Goal: Task Accomplishment & Management: Complete application form

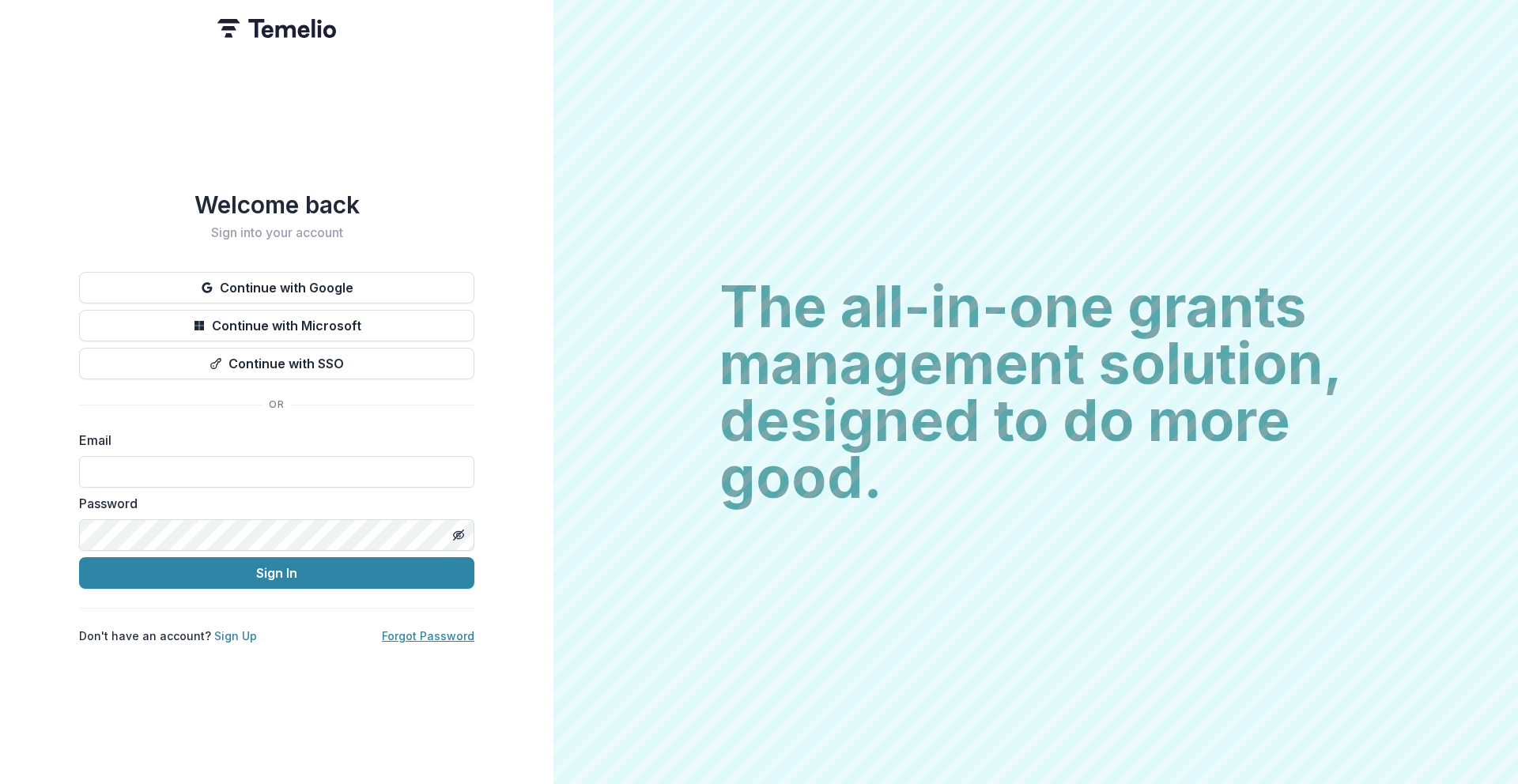
click at [446, 630] on link "Forgot Password" at bounding box center [428, 636] width 92 height 14
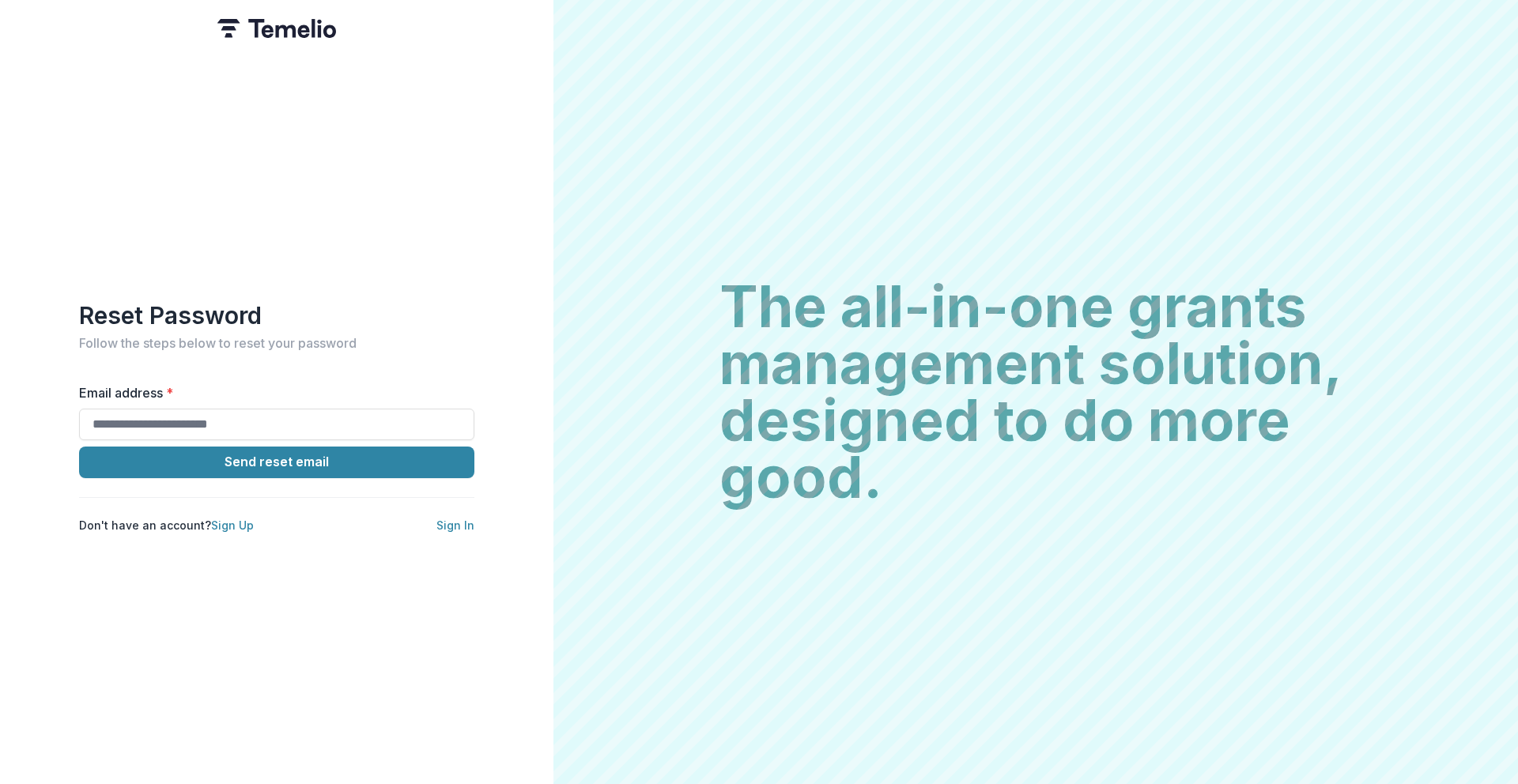
click at [351, 436] on form "Email address * Send reset email Don't have an account? Sign Up Sign In" at bounding box center [276, 458] width 395 height 150
click at [349, 423] on input "Email address *" at bounding box center [276, 424] width 395 height 32
type input "**********"
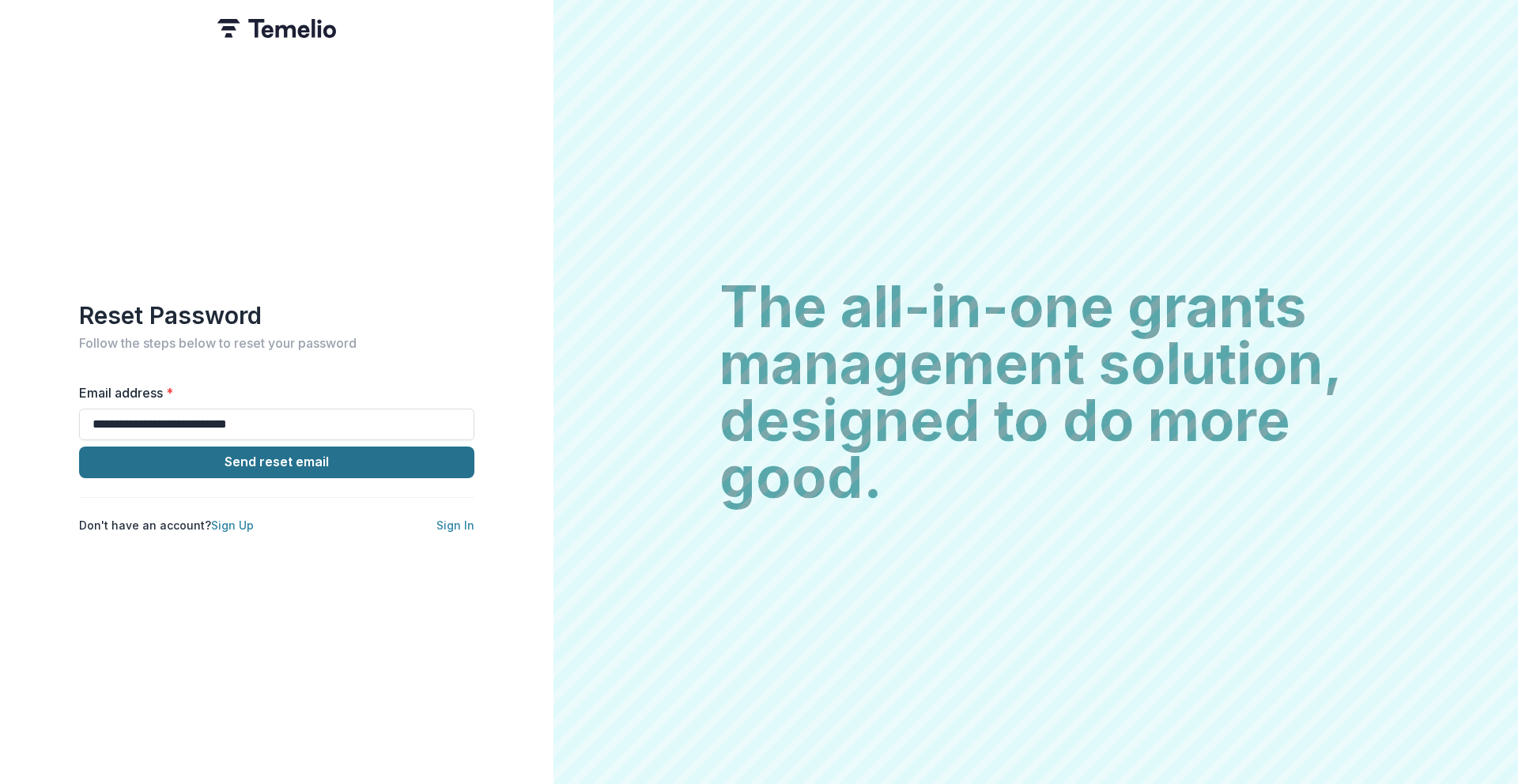
click at [275, 463] on button "Send reset email" at bounding box center [276, 462] width 395 height 32
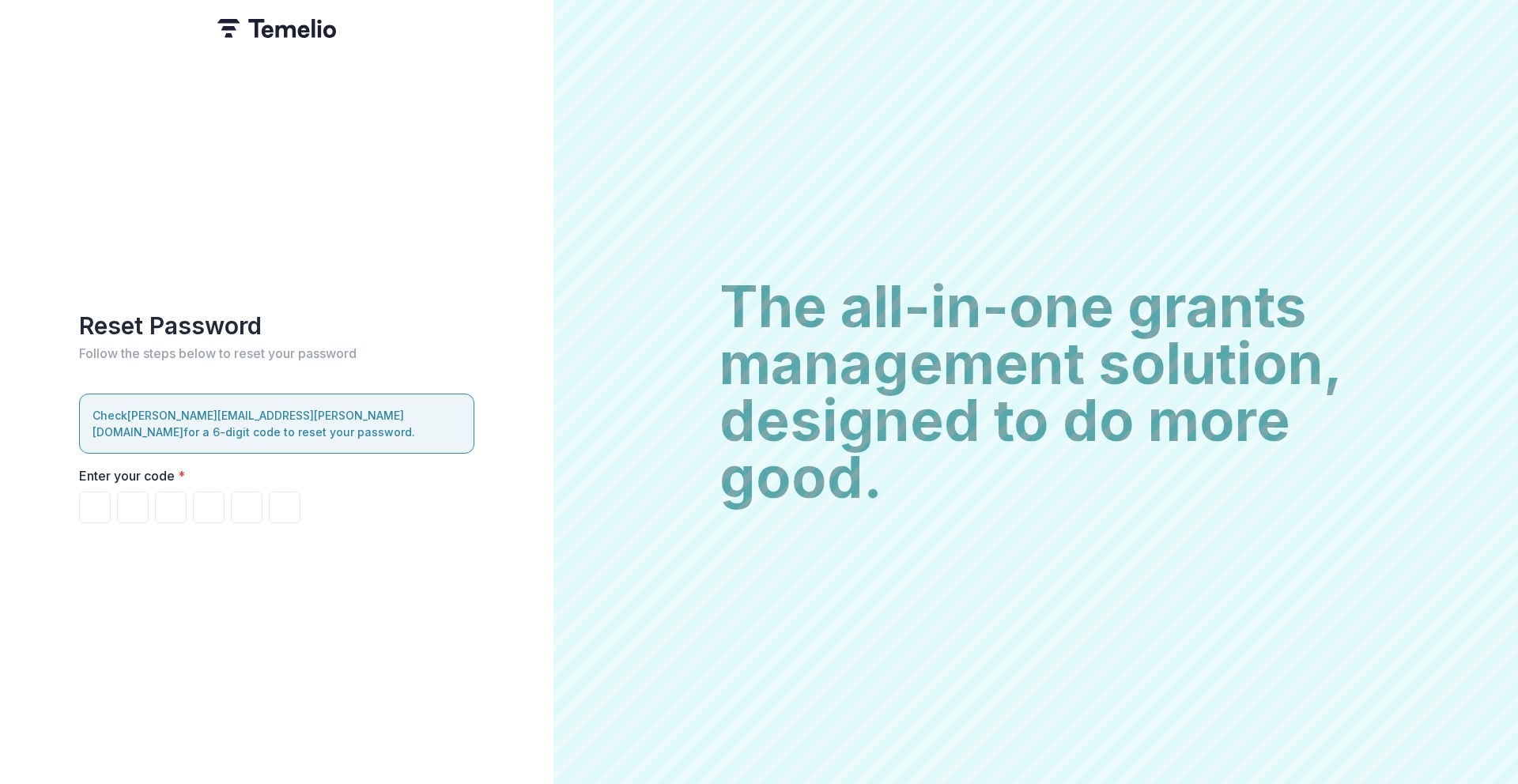
type input "*"
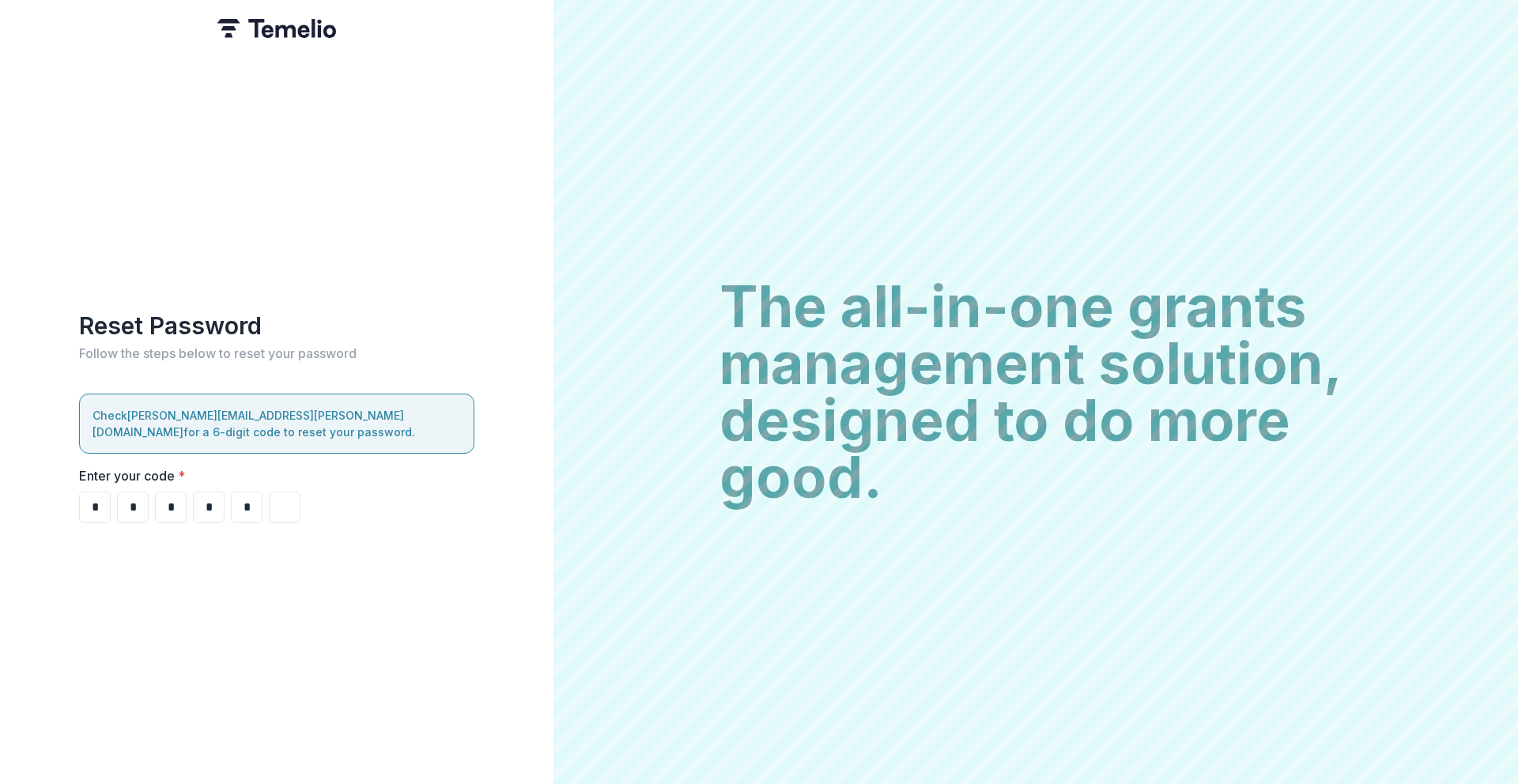
type input "*"
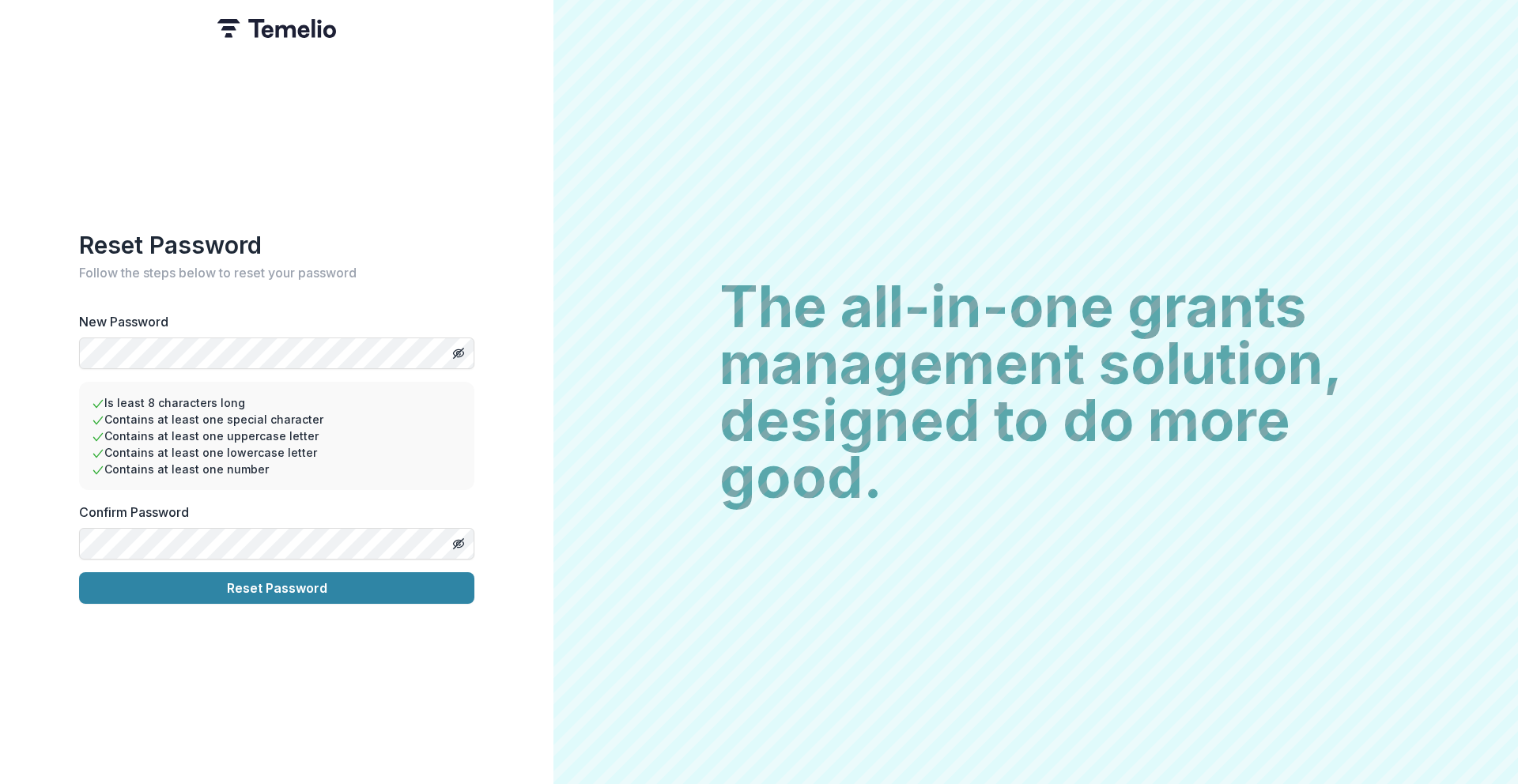
click at [79, 572] on button "Reset Password" at bounding box center [276, 587] width 395 height 32
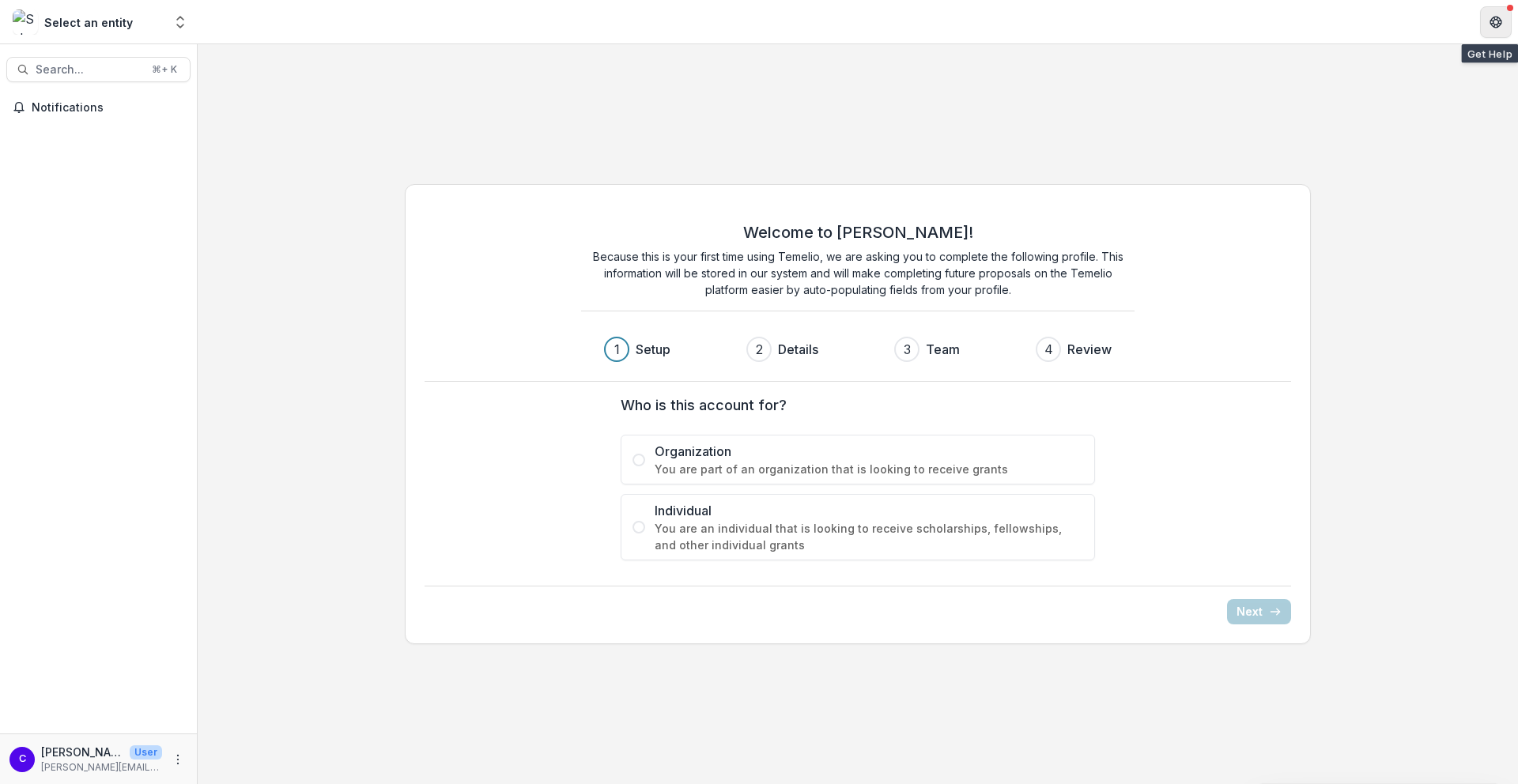
click at [1499, 21] on icon "Get Help" at bounding box center [1495, 21] width 13 height 13
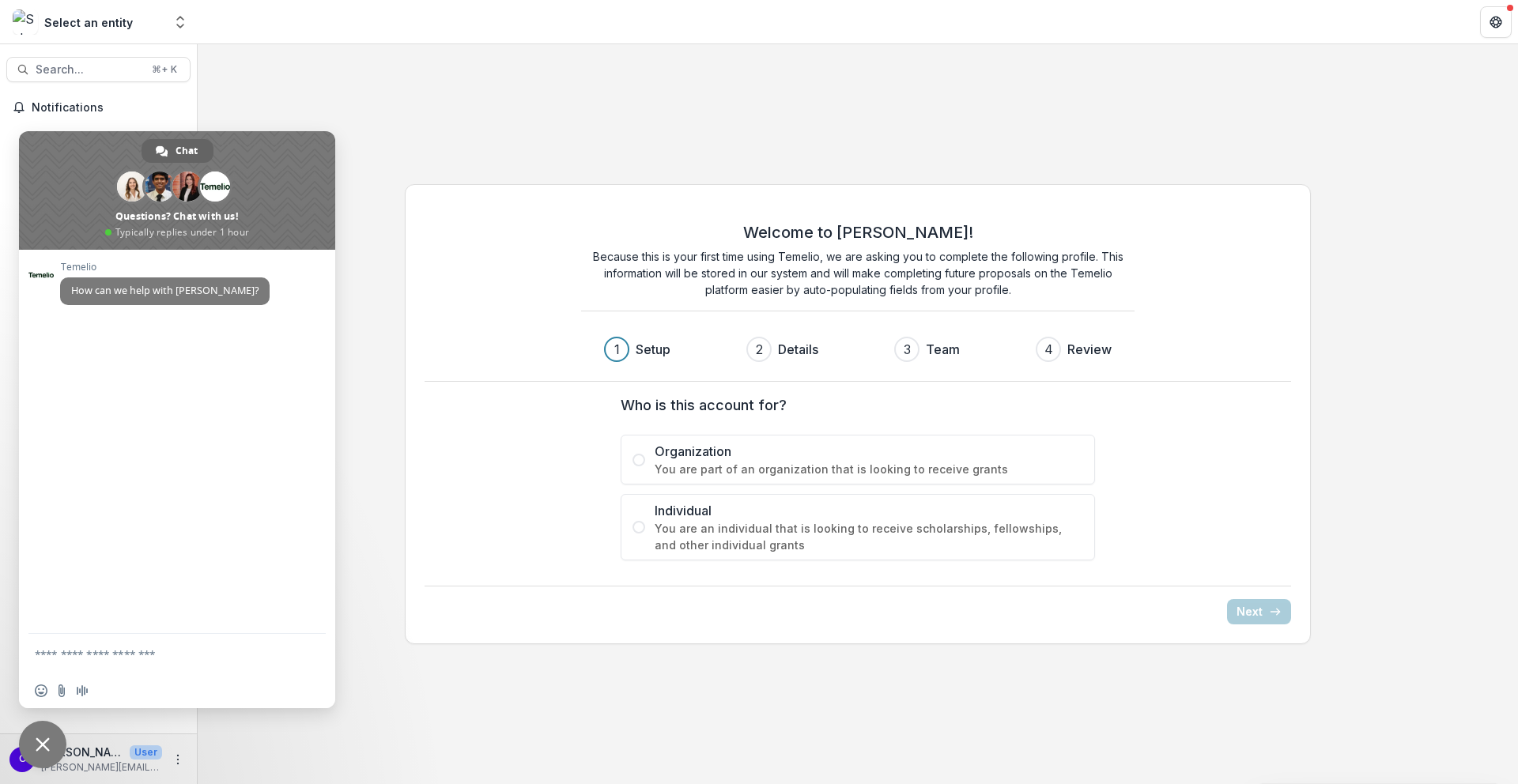
drag, startPoint x: 373, startPoint y: 127, endPoint x: 116, endPoint y: 121, distance: 257.1
click at [367, 127] on div "Welcome to [PERSON_NAME]! Because this is your first time using Temelio, we are…" at bounding box center [858, 414] width 1320 height 740
click at [57, 106] on span "Notifications" at bounding box center [108, 108] width 152 height 14
click at [358, 457] on div "Welcome to [PERSON_NAME]! Because this is your first time using Temelio, we are…" at bounding box center [858, 415] width 1320 height 486
click at [183, 23] on icon "Open entity switcher" at bounding box center [180, 22] width 15 height 15
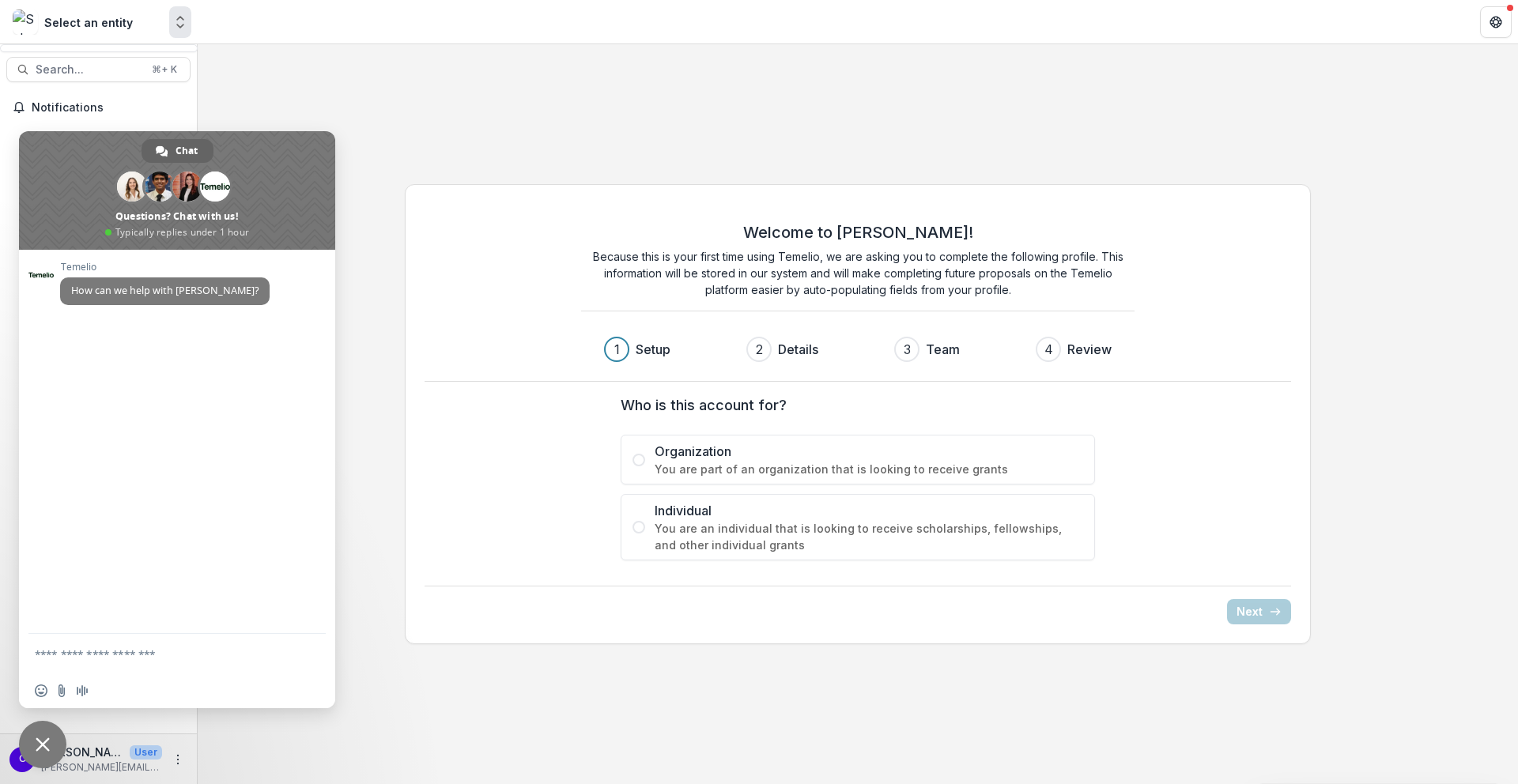
click at [183, 28] on icon "Open entity switcher" at bounding box center [180, 22] width 15 height 15
click at [52, 740] on span "Close chat" at bounding box center [42, 744] width 47 height 47
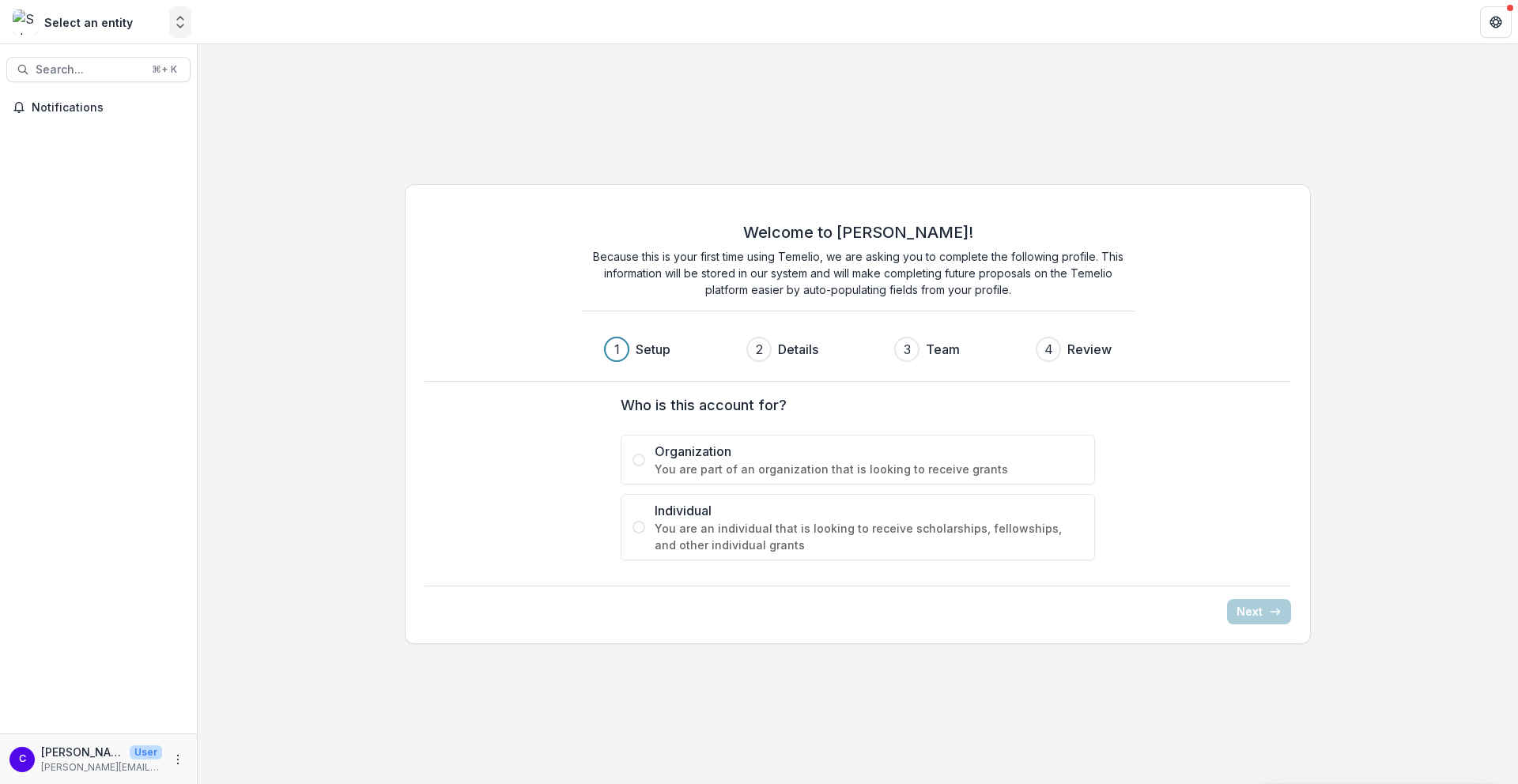
click at [176, 23] on icon "Open entity switcher" at bounding box center [180, 22] width 15 height 15
click at [184, 11] on button "Open entity switcher" at bounding box center [180, 21] width 22 height 32
click at [24, 27] on img at bounding box center [26, 22] width 26 height 26
click at [109, 77] on button "Search... ⌘ + K" at bounding box center [97, 70] width 184 height 26
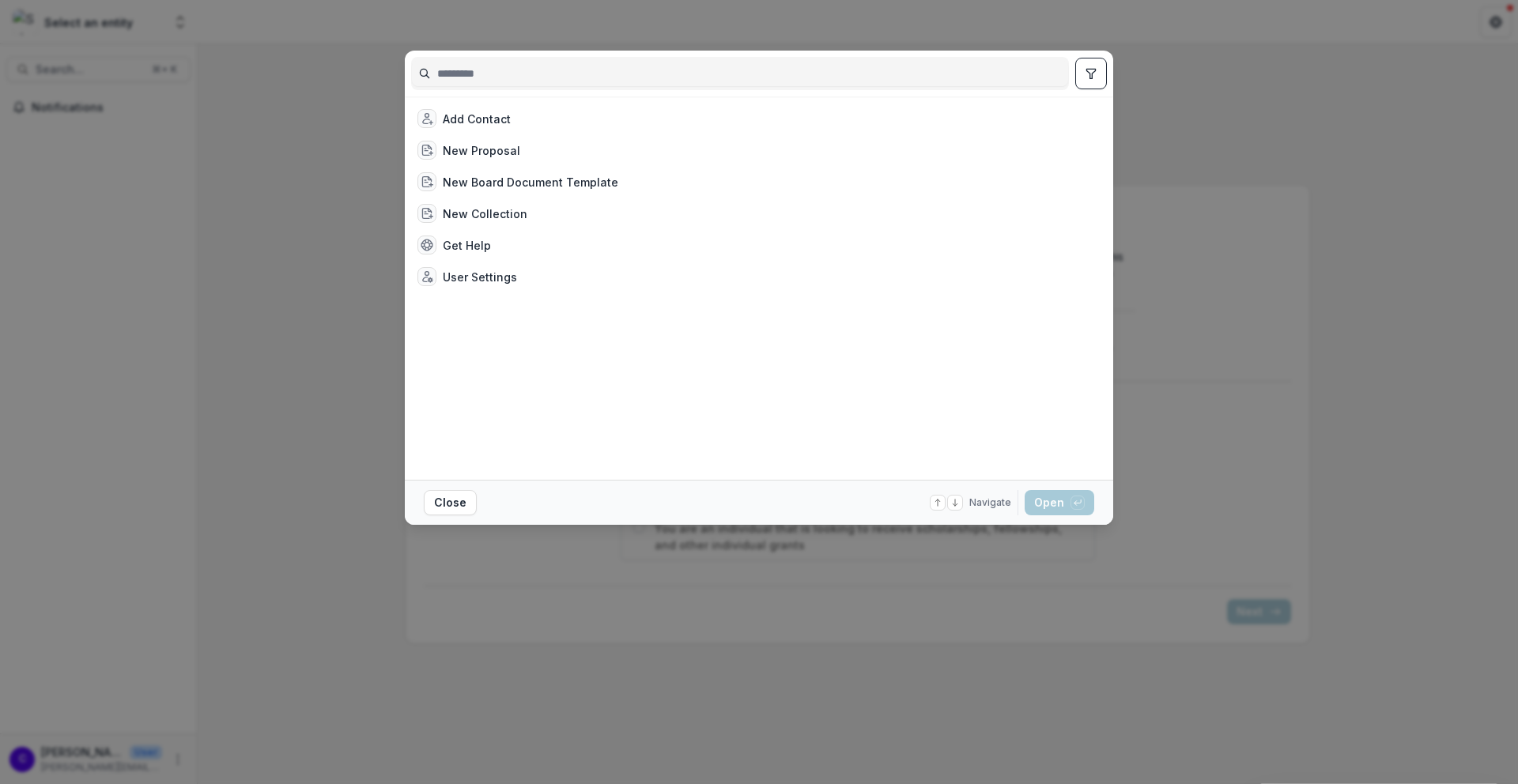
click at [1417, 71] on div "Add Contact New Proposal New Board Document Template New Collection Get Help Us…" at bounding box center [759, 392] width 1518 height 784
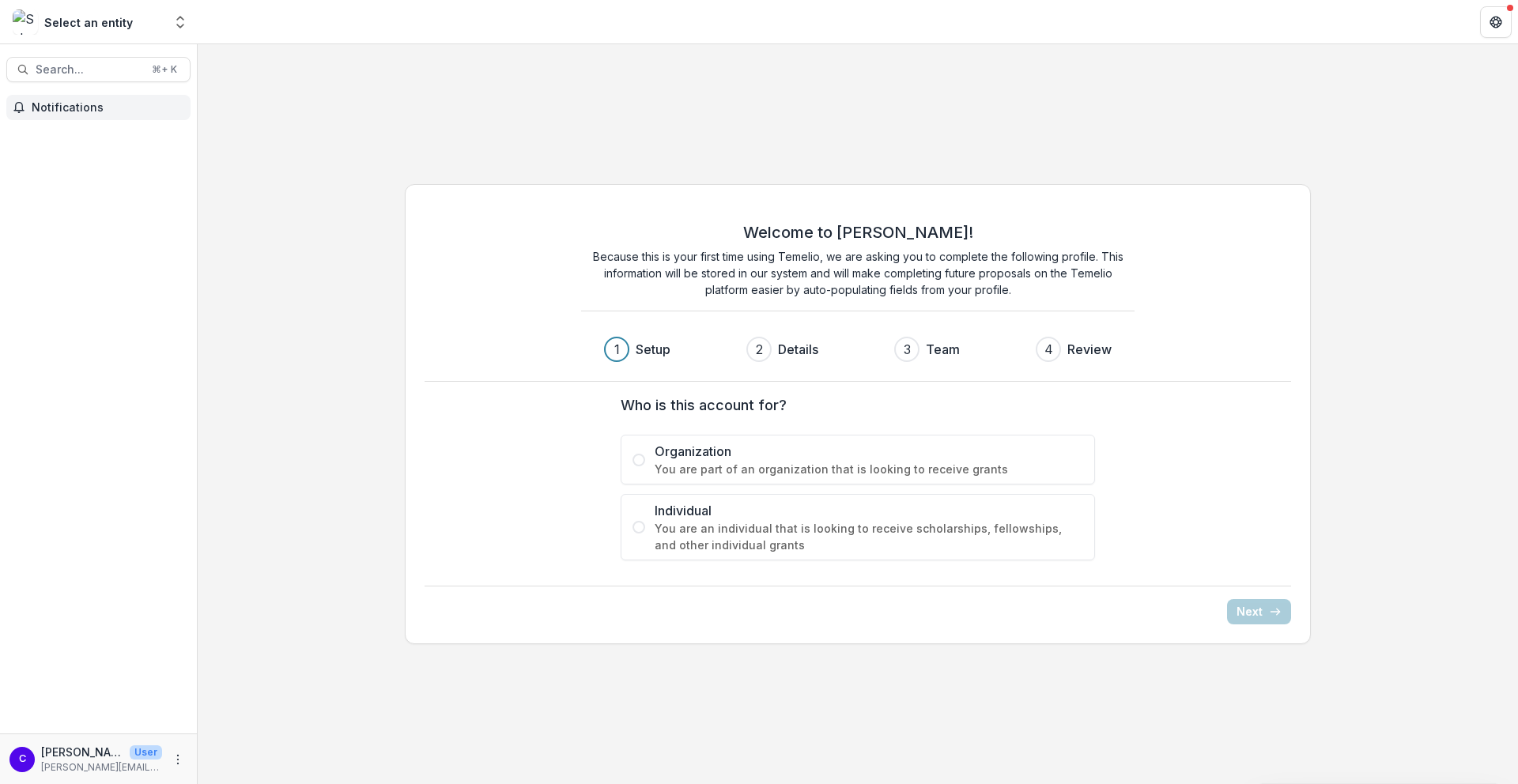
click at [89, 103] on span "Notifications" at bounding box center [108, 108] width 152 height 14
click at [880, 120] on div "Welcome to [PERSON_NAME]! Because this is your first time using Temelio, we are…" at bounding box center [858, 414] width 1320 height 740
click at [1048, 463] on span "You are part of an organization that is looking to receive grants" at bounding box center [868, 469] width 428 height 16
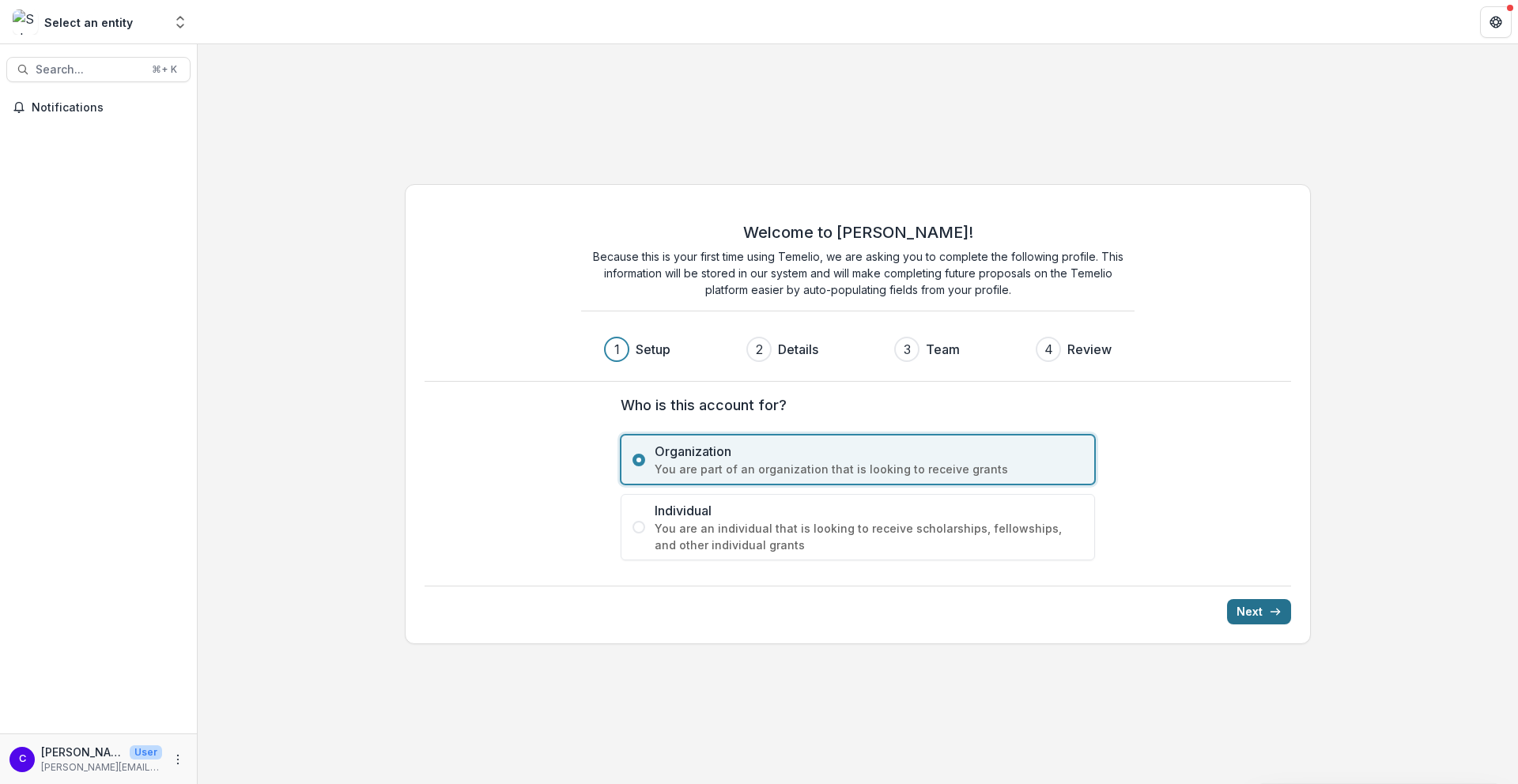
click at [1267, 612] on button "Next" at bounding box center [1259, 612] width 64 height 26
